Goal: Transaction & Acquisition: Download file/media

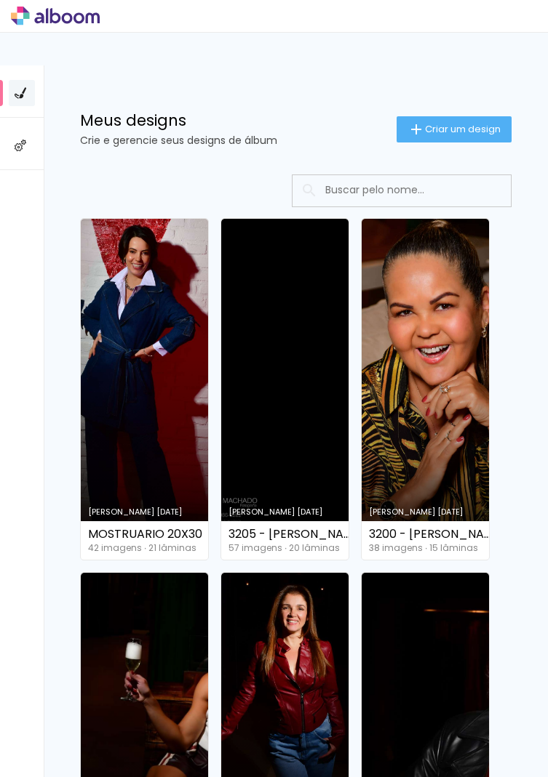
click at [431, 399] on link "Criado em [DATE]" at bounding box center [424, 389] width 127 height 341
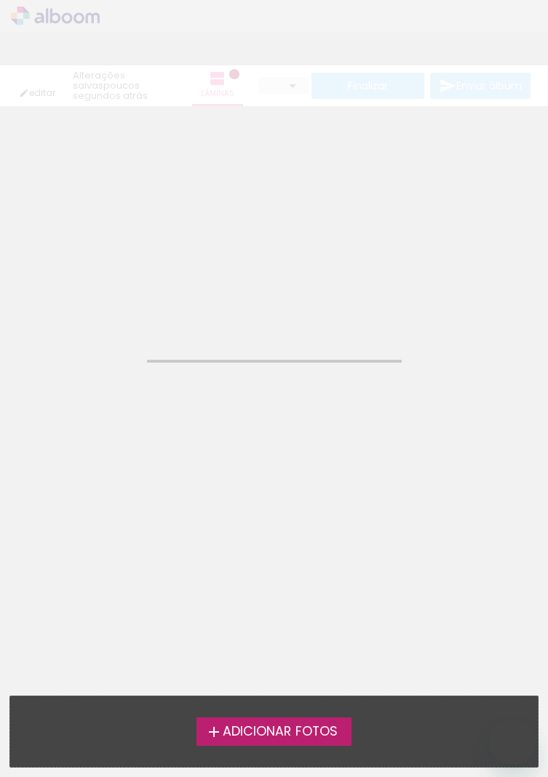
click at [273, 732] on span "Adicionar Fotos" at bounding box center [280, 732] width 114 height 13
click at [0, 0] on input "file" at bounding box center [0, 0] width 0 height 0
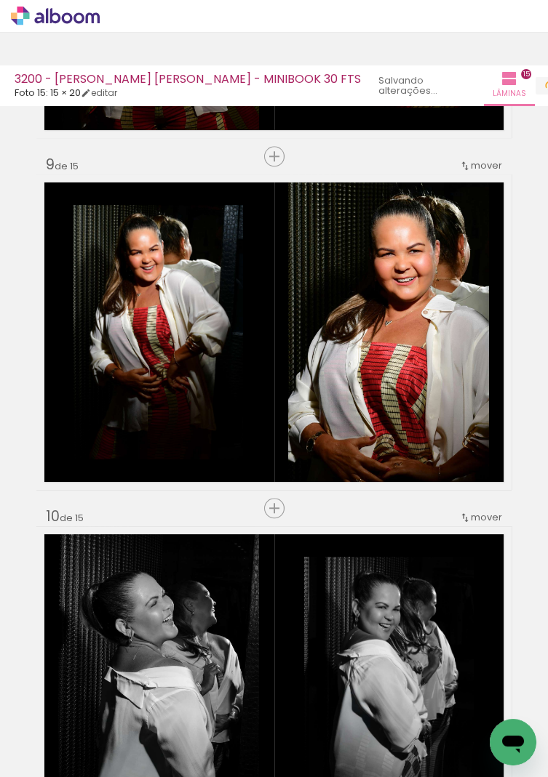
scroll to position [0, 2752]
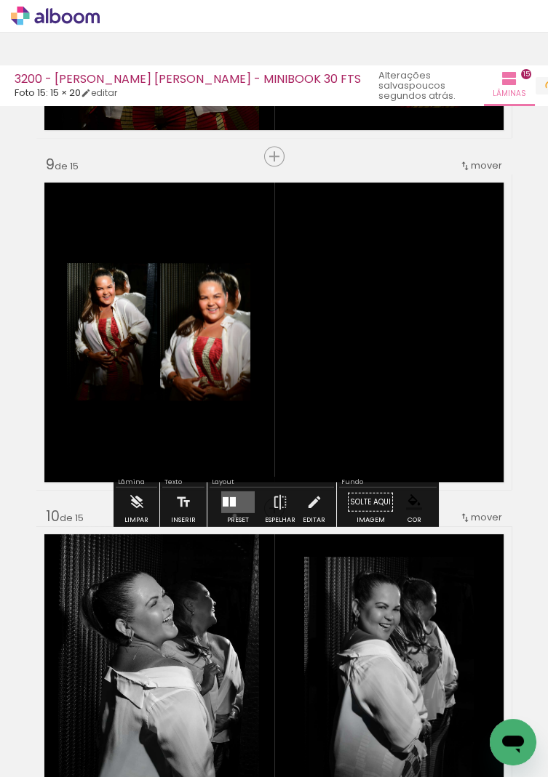
click at [0, 0] on div "Confirmar Cancelar" at bounding box center [0, 0] width 0 height 0
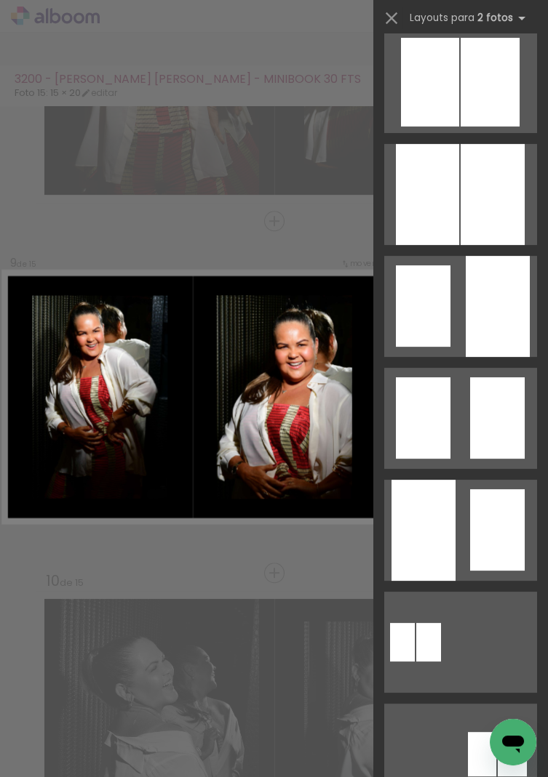
scroll to position [572, 0]
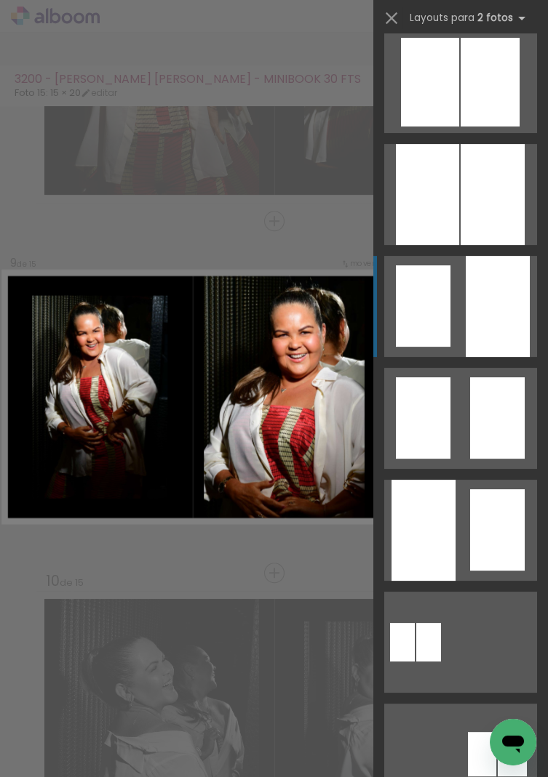
click at [491, 300] on div at bounding box center [497, 306] width 64 height 101
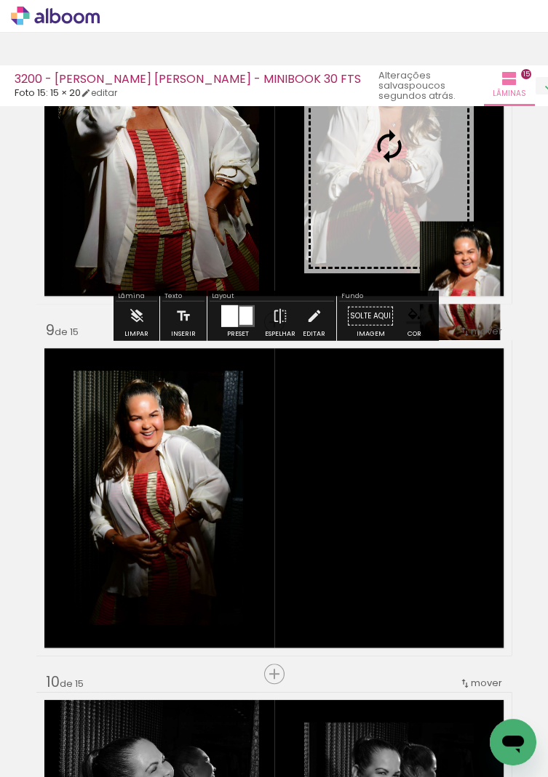
scroll to position [2629, 0]
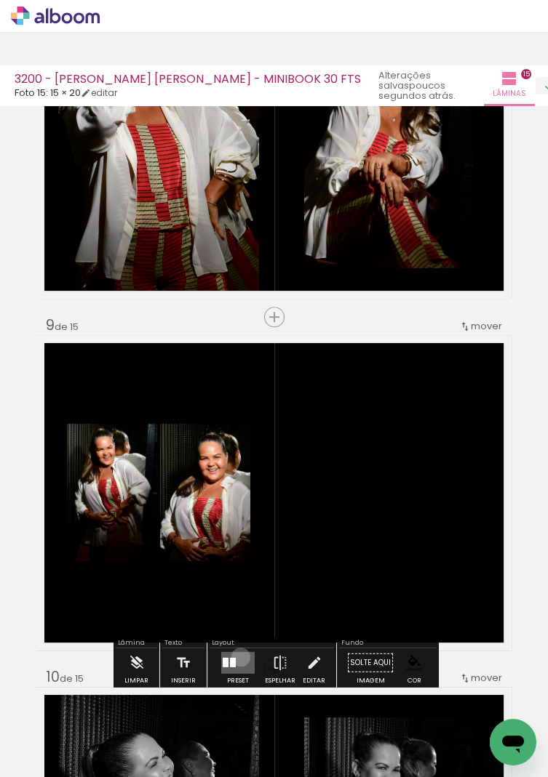
click at [0, 0] on div "Confirmar Cancelar" at bounding box center [0, 0] width 0 height 0
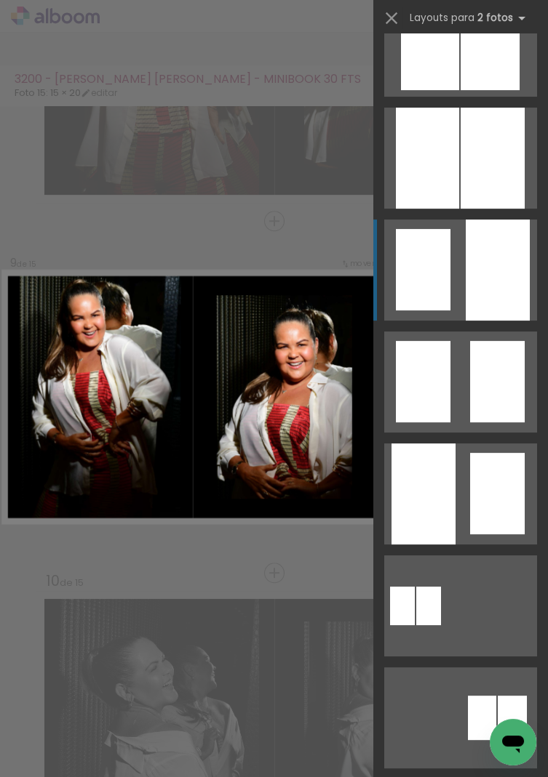
scroll to position [622, 0]
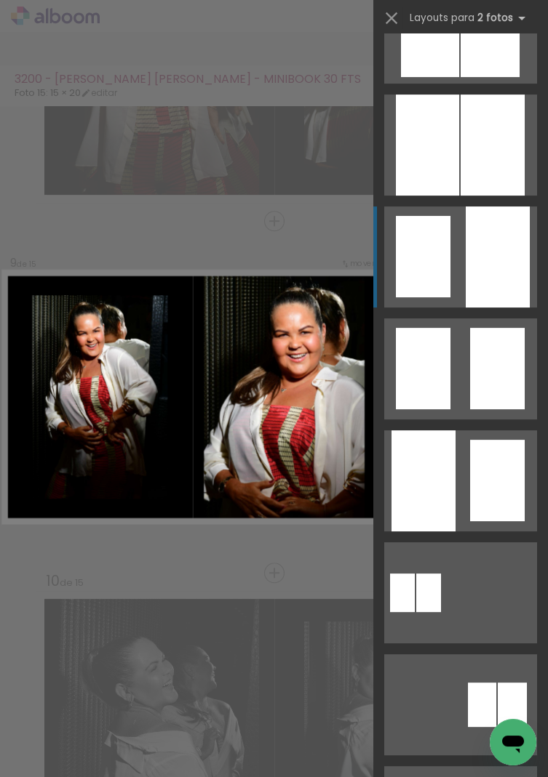
click at [484, 264] on div at bounding box center [497, 257] width 64 height 101
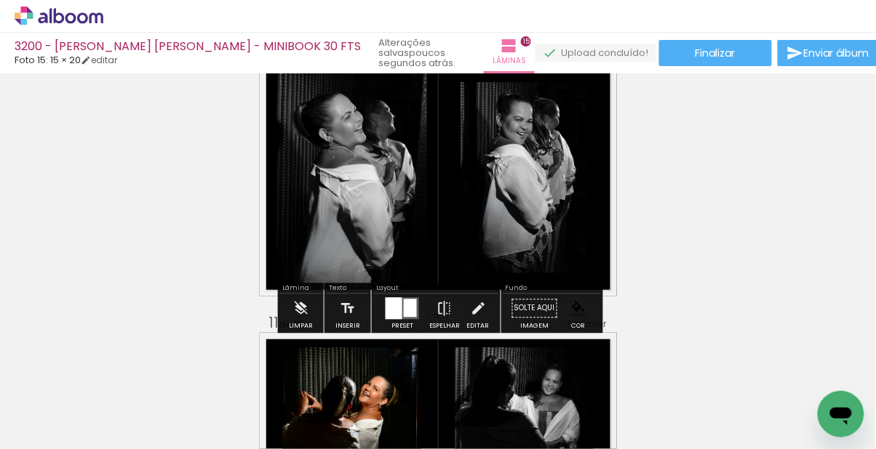
scroll to position [0, 2424]
click at [547, 60] on paper-button "Finalizar" at bounding box center [715, 53] width 113 height 26
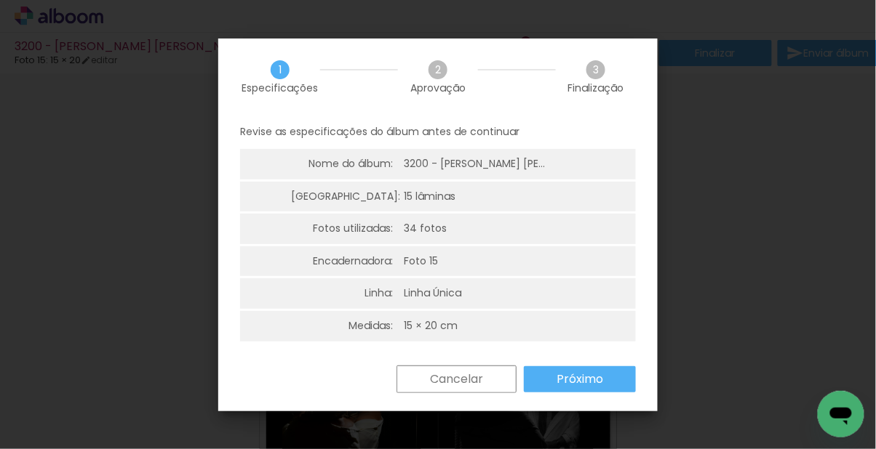
click at [0, 0] on slot "Próximo" at bounding box center [0, 0] width 0 height 0
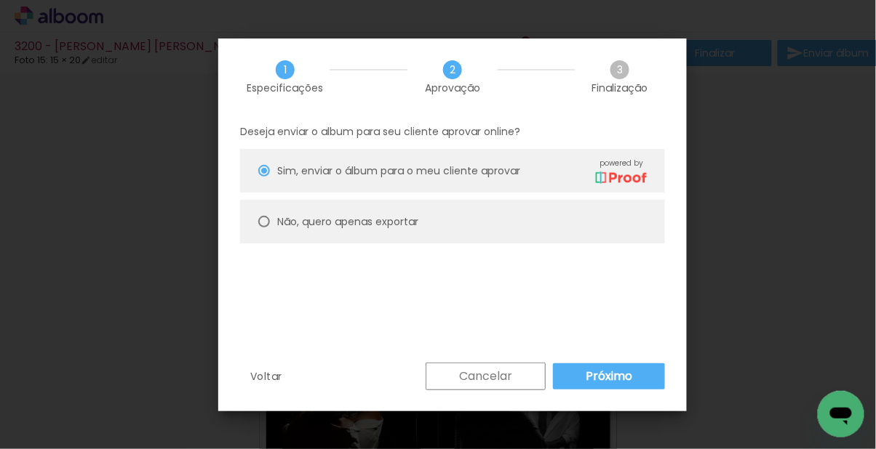
type paper-radio-button "on"
click at [428, 227] on paper-radio-button "Não, quero apenas exportar" at bounding box center [452, 222] width 425 height 44
click at [0, 0] on paper-button "Exportar" at bounding box center [0, 0] width 0 height 0
type input "Alta, 300 DPI"
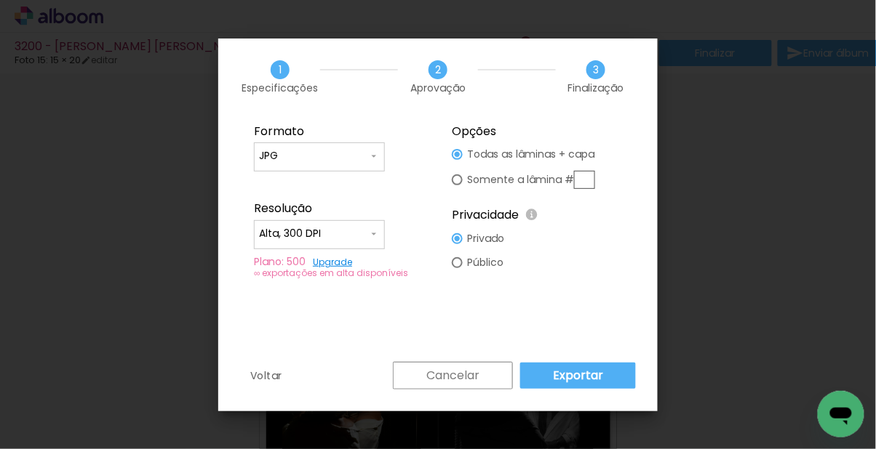
type paper-radio-button "on"
click at [547, 174] on input "text" at bounding box center [584, 180] width 21 height 18
click at [547, 176] on input "text" at bounding box center [584, 180] width 21 height 18
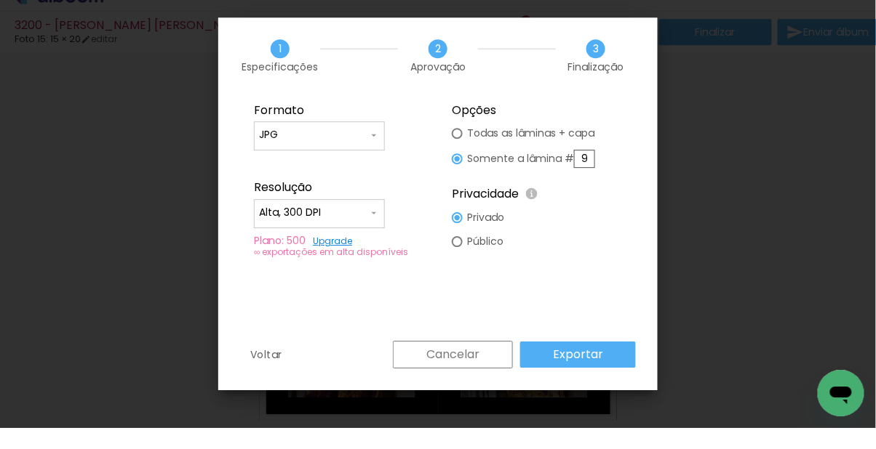
scroll to position [3476, 0]
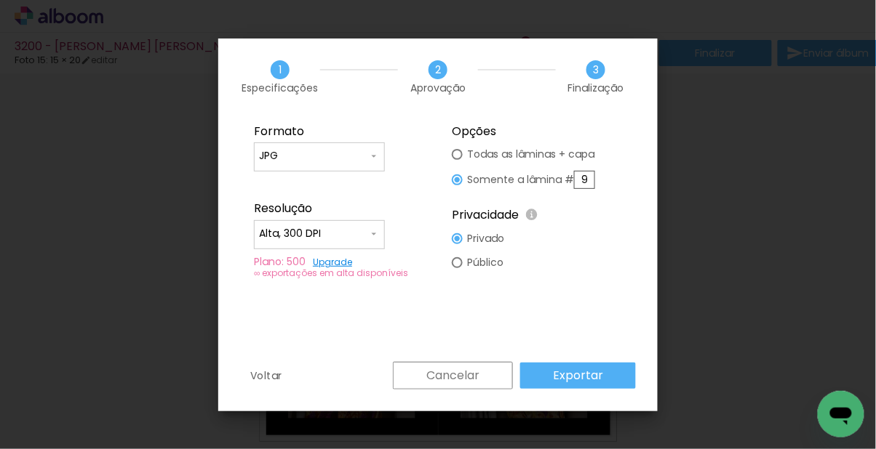
type input "9"
click at [547, 343] on div "Formato JPG PDF Resolução Alta, 300 DPI Baixa Plano: 500 Upgrade ∞ exportações …" at bounding box center [437, 238] width 439 height 247
click at [0, 0] on slot "Exportar" at bounding box center [0, 0] width 0 height 0
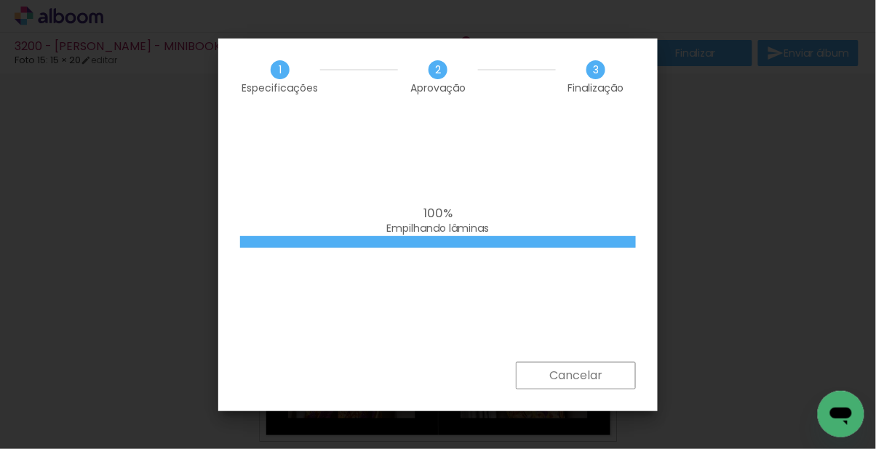
scroll to position [0, 2424]
click at [593, 382] on iron-overlay-backdrop at bounding box center [438, 224] width 876 height 449
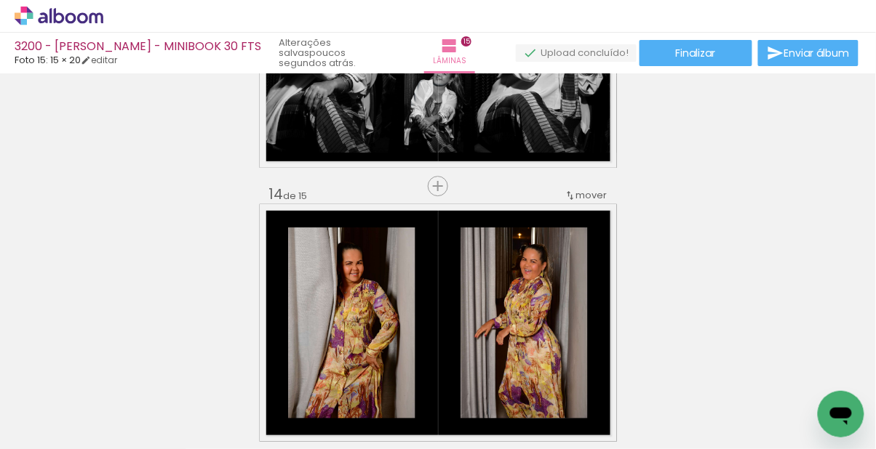
click at [700, 53] on span "Finalizar" at bounding box center [696, 53] width 40 height 10
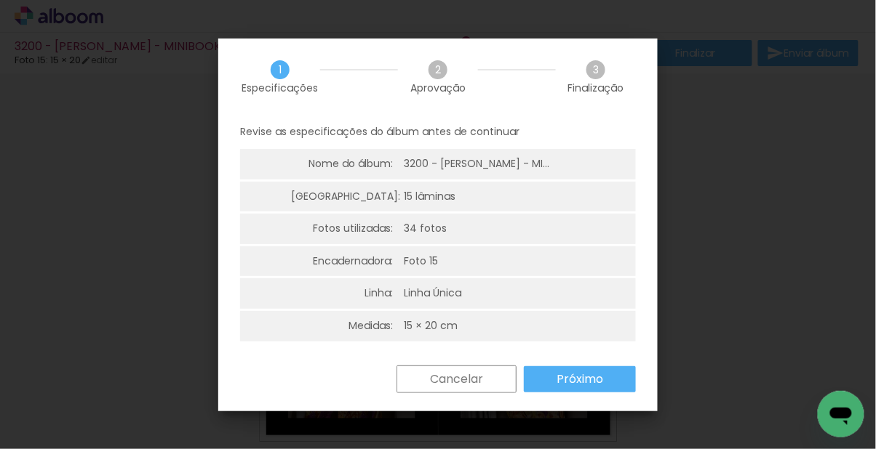
click at [0, 0] on paper-button "Próximo" at bounding box center [0, 0] width 0 height 0
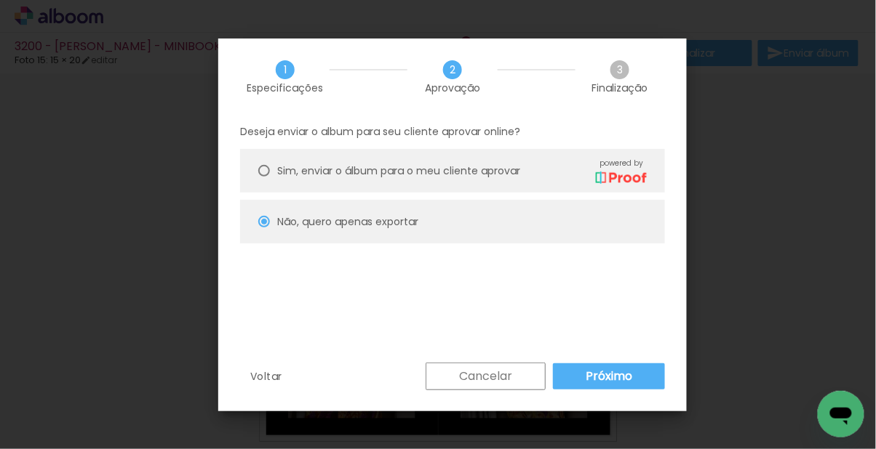
click at [0, 0] on paper-button "Cancelar" at bounding box center [0, 0] width 0 height 0
type input "Alta, 300 DPI"
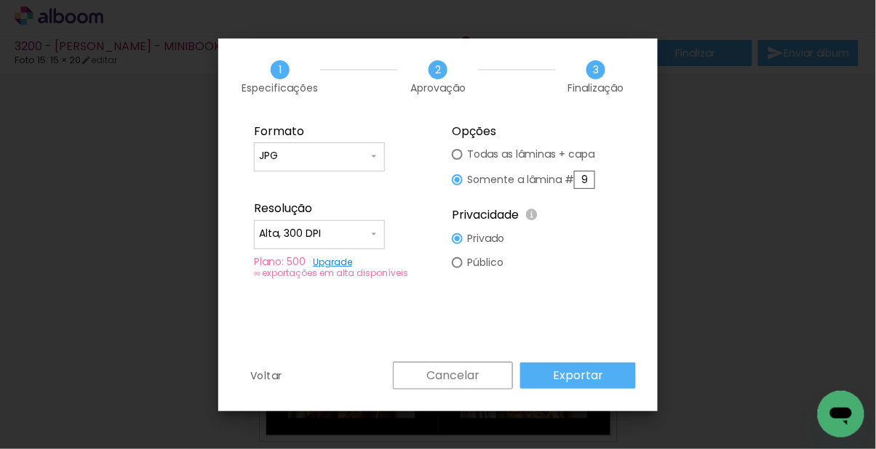
click at [606, 371] on paper-button "Exportar" at bounding box center [578, 376] width 116 height 26
